Goal: Navigation & Orientation: Go to known website

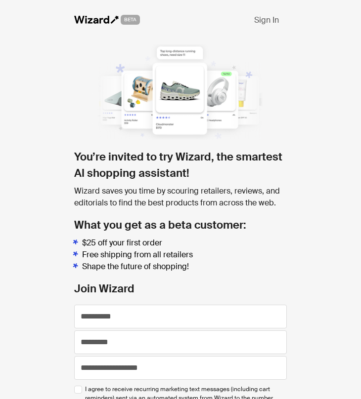
scroll to position [81, 0]
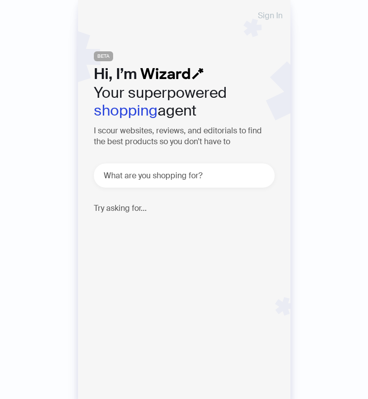
click at [271, 17] on span "Sign In" at bounding box center [270, 16] width 25 height 8
